Goal: Transaction & Acquisition: Purchase product/service

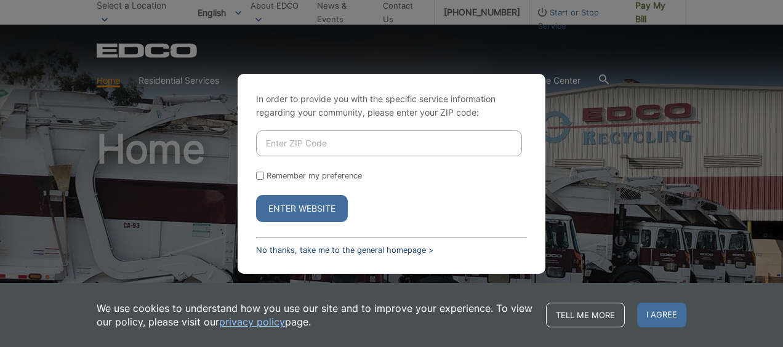
click at [313, 253] on link "No thanks, take me to the general homepage >" at bounding box center [344, 250] width 177 height 9
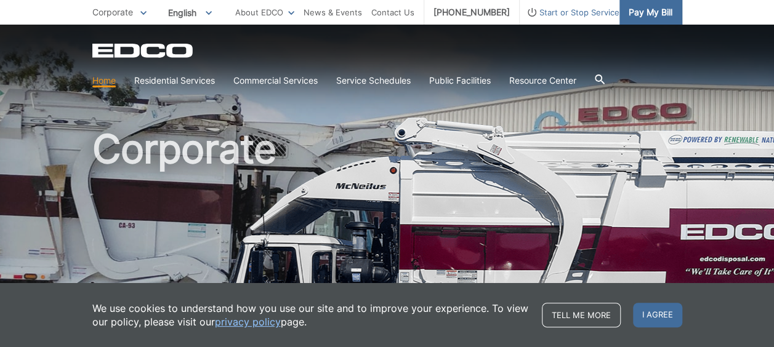
click at [635, 11] on span "Pay My Bill" at bounding box center [650, 13] width 44 height 14
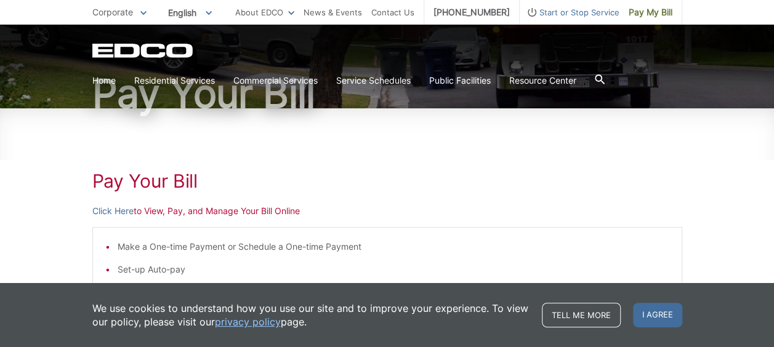
scroll to position [123, 0]
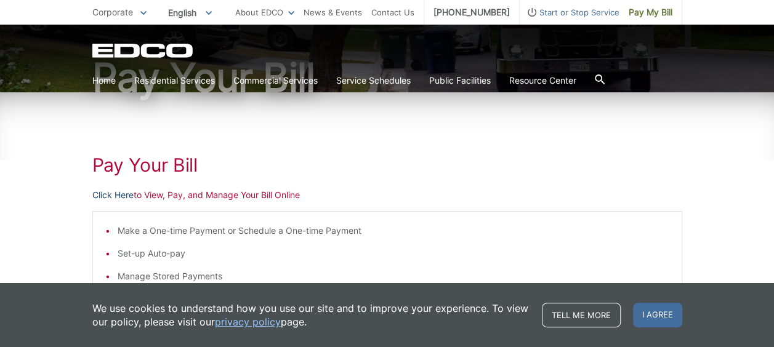
click at [116, 190] on link "Click Here" at bounding box center [112, 195] width 41 height 14
